Goal: Information Seeking & Learning: Check status

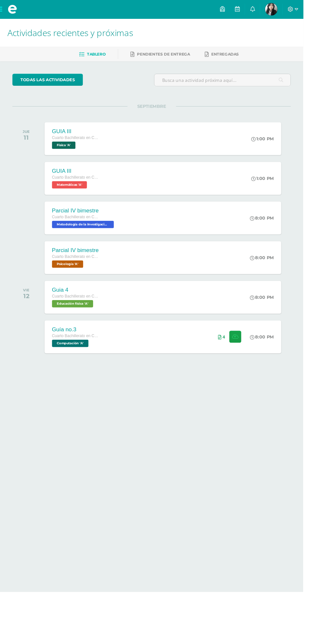
click at [8, 2] on span at bounding box center [13, 9] width 26 height 19
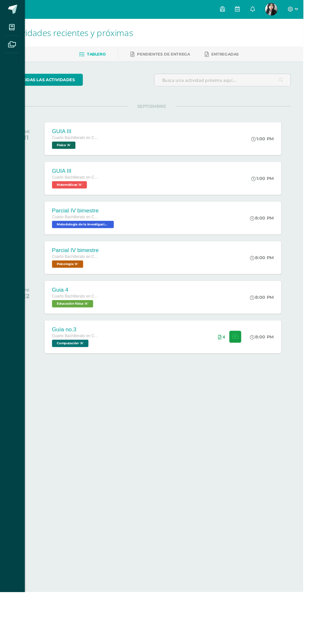
click at [10, 31] on icon at bounding box center [12, 28] width 6 height 6
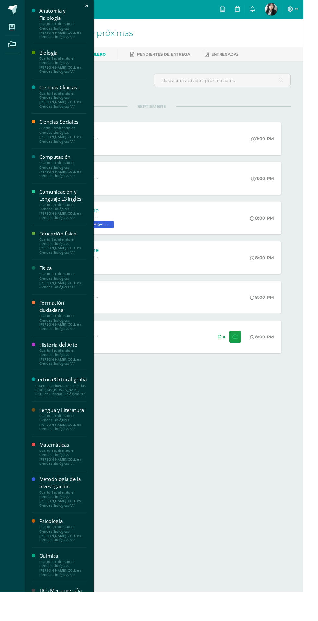
click at [53, 550] on div "Cuarto Bachillerato en Ciencias Biológicas [PERSON_NAME]. CCLL en Ciencias Biol…" at bounding box center [65, 559] width 49 height 18
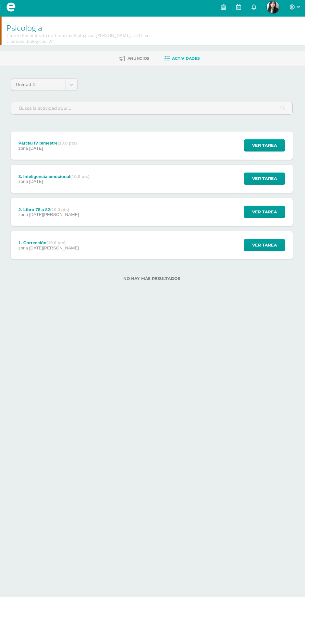
click at [204, 148] on div "Parcial IV bimestre (10.0 pts) zona [DATE] Ver tarea Parcial IV bimestre Psicol…" at bounding box center [159, 153] width 292 height 29
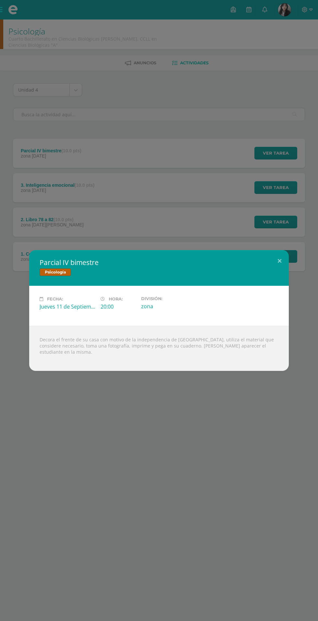
click at [243, 34] on div "Parcial IV bimestre Psicología Fecha: [DATE] Hora: 20:00 División: zona" at bounding box center [159, 310] width 318 height 621
